Goal: Task Accomplishment & Management: Use online tool/utility

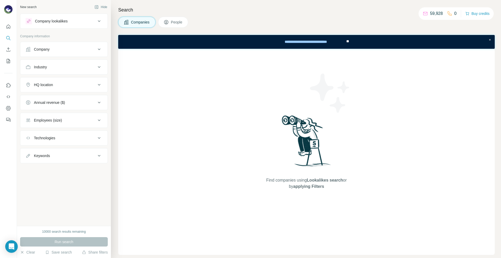
click at [176, 22] on span "People" at bounding box center [177, 22] width 12 height 5
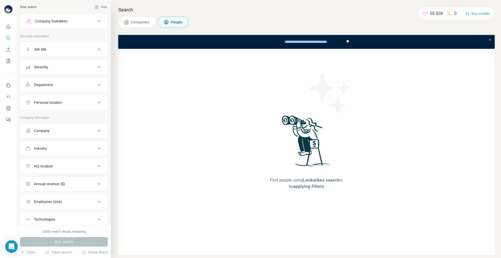
scroll to position [71, 0]
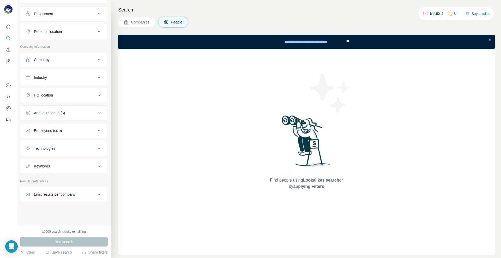
click at [79, 195] on div "Limit results per company" at bounding box center [61, 194] width 70 height 5
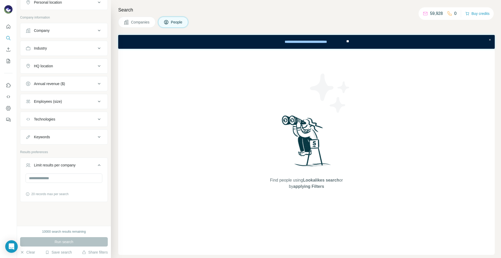
click at [58, 183] on div "20 records max per search" at bounding box center [64, 185] width 77 height 23
click at [58, 179] on input "number" at bounding box center [64, 178] width 77 height 9
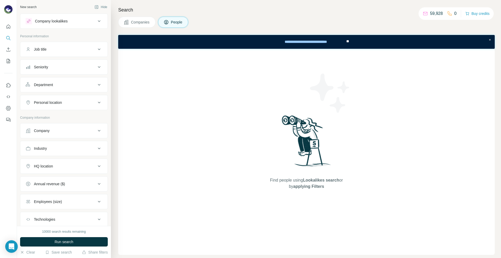
type input "*"
click at [62, 129] on div "Company" at bounding box center [61, 130] width 70 height 5
click at [65, 192] on button "Upload a list of companies" at bounding box center [64, 191] width 77 height 9
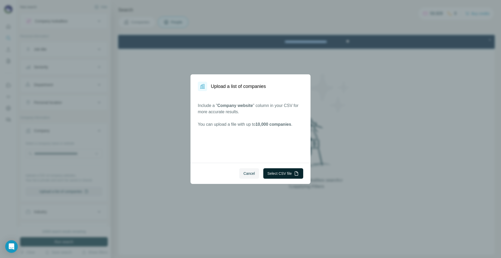
click at [275, 174] on button "Select CSV file" at bounding box center [283, 173] width 40 height 10
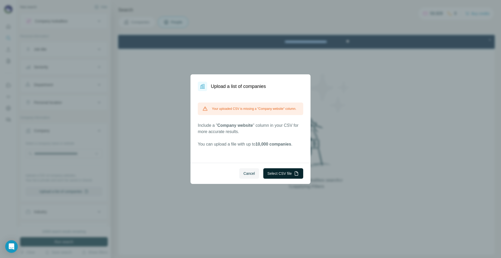
click at [283, 173] on button "Select CSV file" at bounding box center [283, 173] width 40 height 10
click at [243, 174] on span "Cancel" at bounding box center [248, 173] width 11 height 5
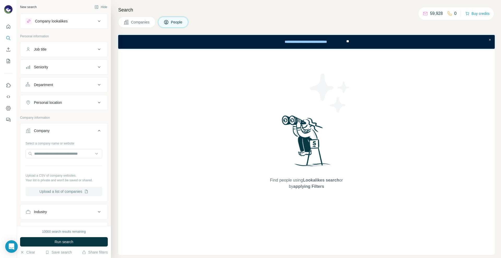
click at [61, 190] on button "Upload a list of companies" at bounding box center [64, 191] width 77 height 9
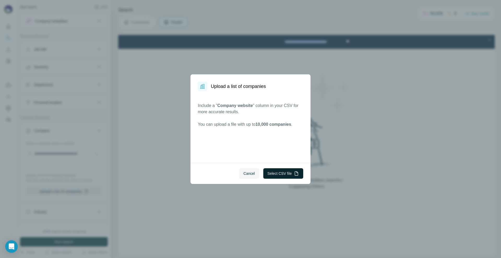
click at [288, 175] on button "Select CSV file" at bounding box center [283, 173] width 40 height 10
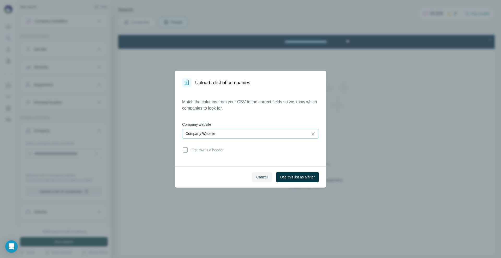
click at [212, 131] on p "Company Website" at bounding box center [201, 133] width 30 height 5
click at [222, 119] on div "Match the columns from your CSV to the correct fields so we know which companie…" at bounding box center [250, 127] width 137 height 56
click at [186, 150] on icon at bounding box center [185, 150] width 6 height 6
click at [219, 133] on div "Company Website" at bounding box center [245, 133] width 119 height 5
click at [255, 123] on label "Company website" at bounding box center [250, 124] width 137 height 5
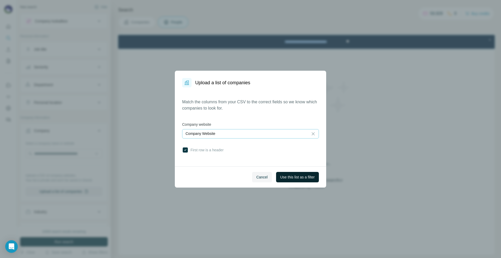
click at [305, 178] on span "Use this list as a filter" at bounding box center [297, 177] width 34 height 5
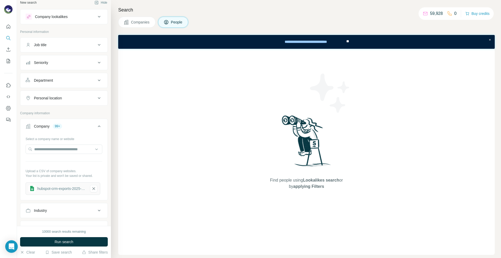
scroll to position [4, 0]
click at [66, 47] on div "Job title" at bounding box center [61, 45] width 70 height 5
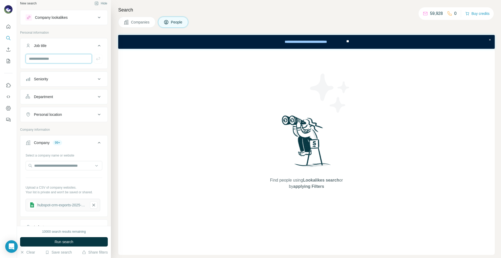
click at [53, 57] on input "text" at bounding box center [59, 58] width 66 height 9
type input "**********"
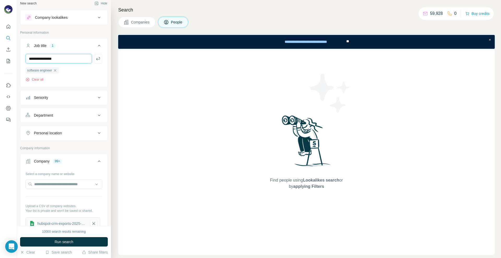
type input "**********"
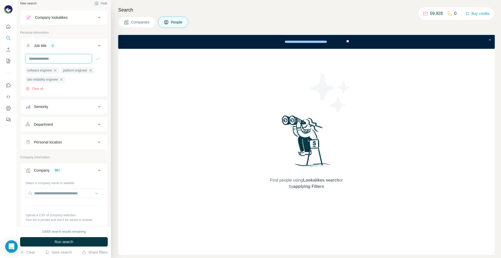
type input "*"
type input "***"
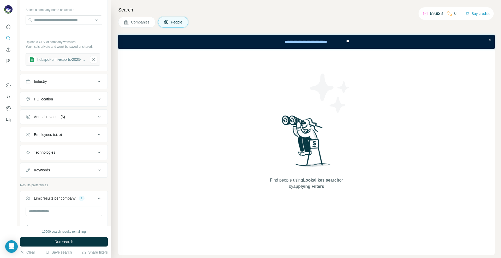
scroll to position [223, 0]
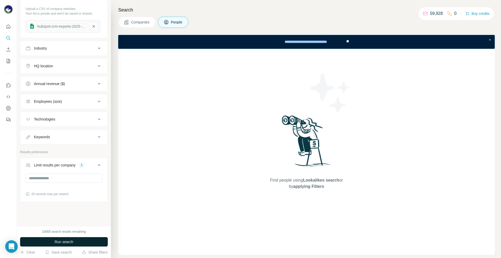
click at [50, 241] on button "Run search" at bounding box center [64, 241] width 88 height 9
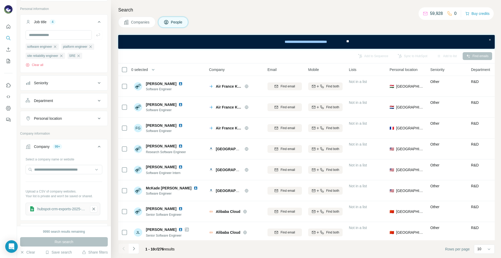
scroll to position [0, 0]
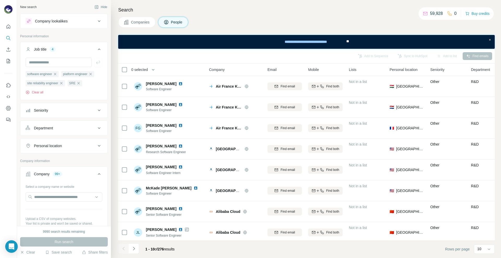
click at [67, 117] on button "Seniority" at bounding box center [63, 110] width 87 height 13
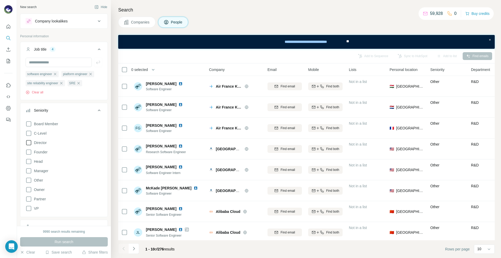
click at [39, 145] on span "Director" at bounding box center [39, 142] width 15 height 5
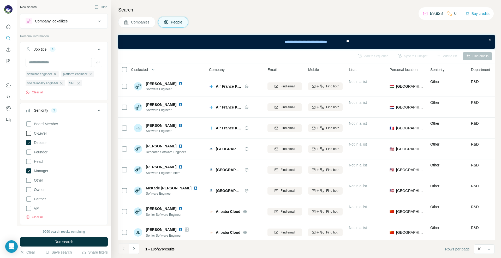
click at [40, 136] on span "C-Level" at bounding box center [39, 133] width 15 height 5
click at [37, 164] on span "Head" at bounding box center [37, 161] width 11 height 5
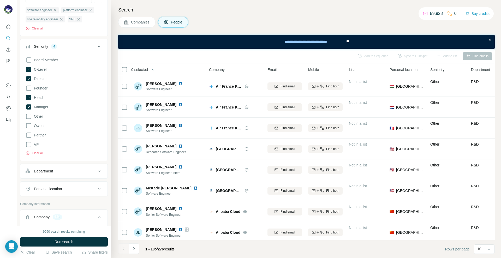
scroll to position [65, 0]
click at [82, 241] on button "Run search" at bounding box center [64, 241] width 88 height 9
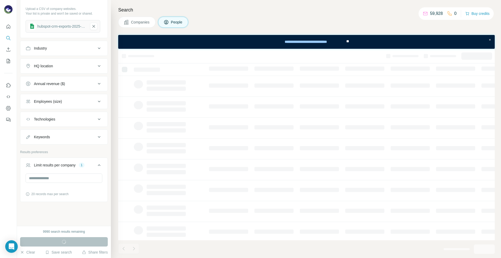
scroll to position [330, 0]
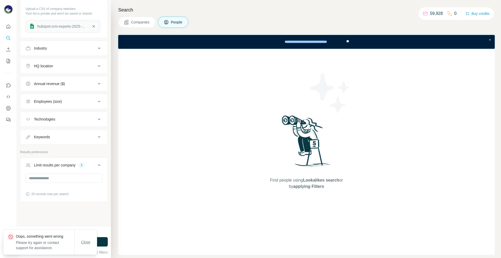
click at [86, 241] on span "Close" at bounding box center [85, 242] width 9 height 5
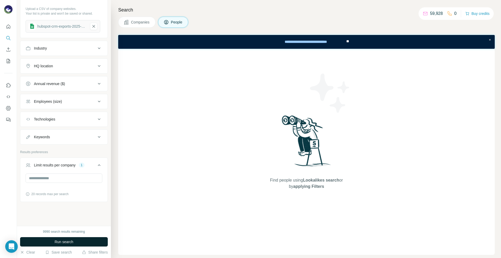
click at [68, 243] on span "Run search" at bounding box center [64, 241] width 19 height 5
click at [82, 240] on button "Run search" at bounding box center [64, 241] width 88 height 9
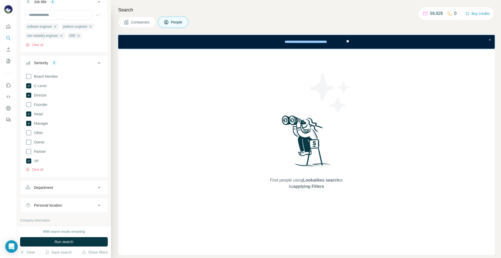
scroll to position [37, 0]
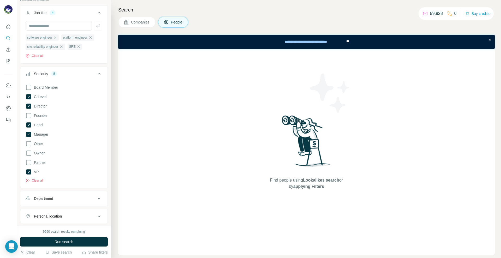
click at [35, 183] on button "Clear all" at bounding box center [35, 180] width 18 height 5
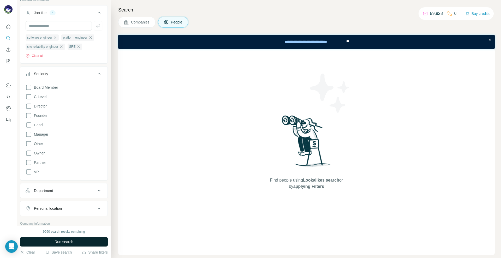
click at [79, 240] on button "Run search" at bounding box center [64, 241] width 88 height 9
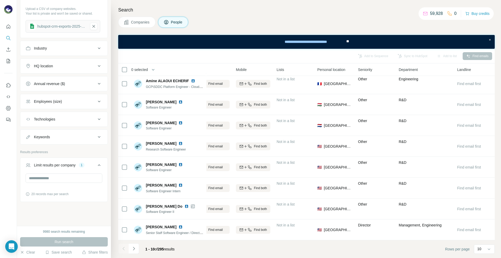
scroll to position [49, 0]
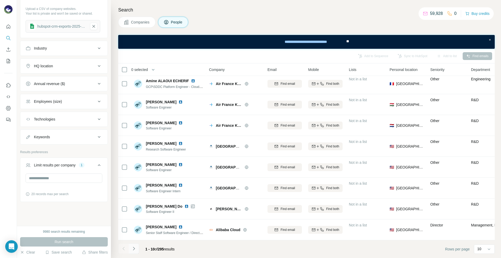
click at [135, 248] on icon "Navigate to next page" at bounding box center [133, 248] width 5 height 5
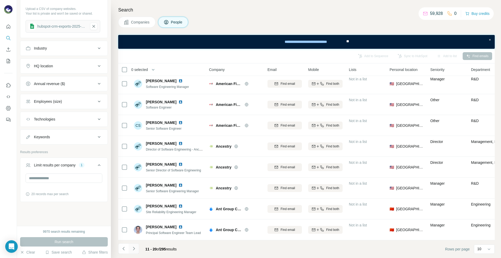
click at [133, 247] on icon "Navigate to next page" at bounding box center [133, 248] width 5 height 5
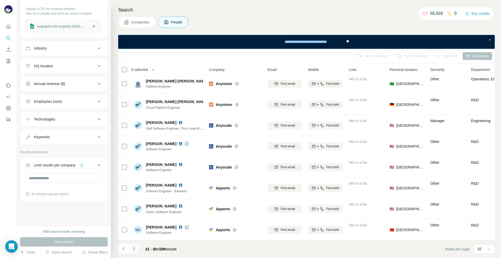
click at [133, 247] on icon "Navigate to next page" at bounding box center [133, 248] width 5 height 5
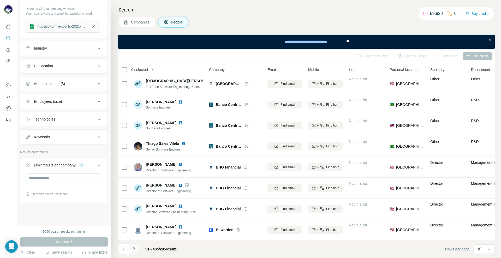
click at [134, 247] on icon "Navigate to next page" at bounding box center [133, 248] width 5 height 5
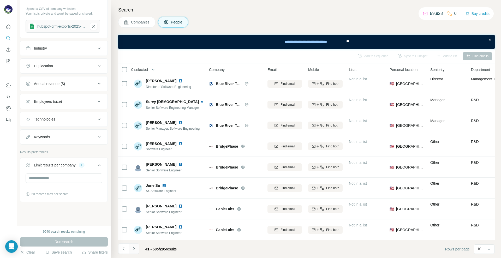
click at [134, 247] on icon "Navigate to next page" at bounding box center [133, 248] width 5 height 5
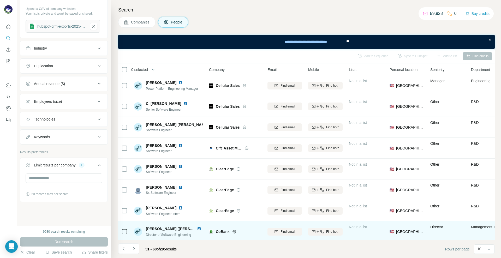
scroll to position [0, 0]
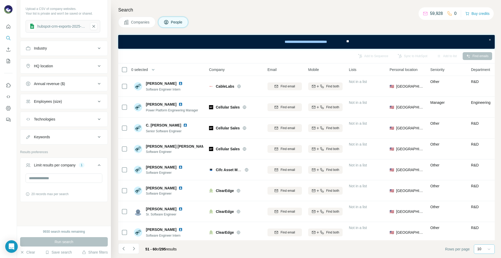
click at [488, 251] on div at bounding box center [488, 248] width 5 height 9
click at [484, 210] on div "60" at bounding box center [484, 208] width 12 height 5
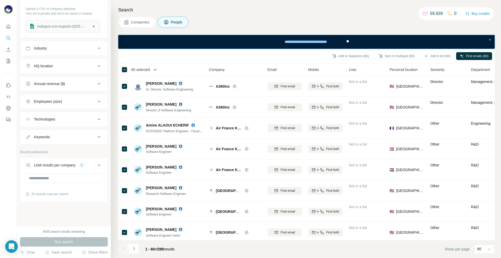
click at [153, 69] on button "button" at bounding box center [155, 69] width 10 height 10
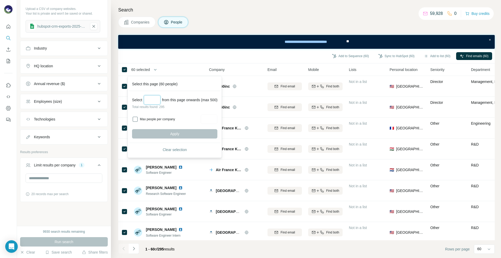
click at [155, 100] on input "Select a number (up to 500)" at bounding box center [152, 99] width 17 height 9
type input "***"
click at [160, 133] on button "Apply" at bounding box center [174, 133] width 85 height 9
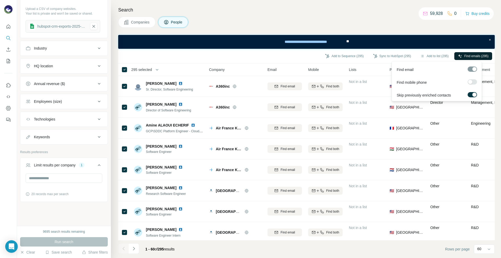
click at [471, 55] on span "Find emails (295)" at bounding box center [476, 56] width 24 height 5
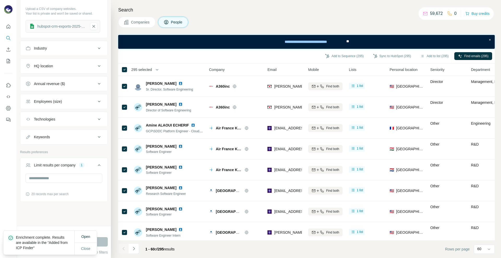
scroll to position [228, 0]
